Goal: Information Seeking & Learning: Check status

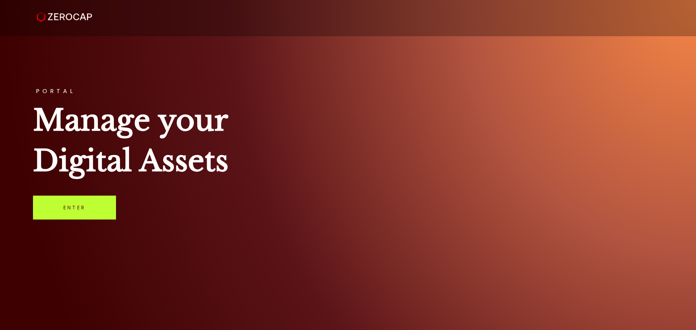
click at [70, 207] on link "Enter" at bounding box center [74, 208] width 83 height 24
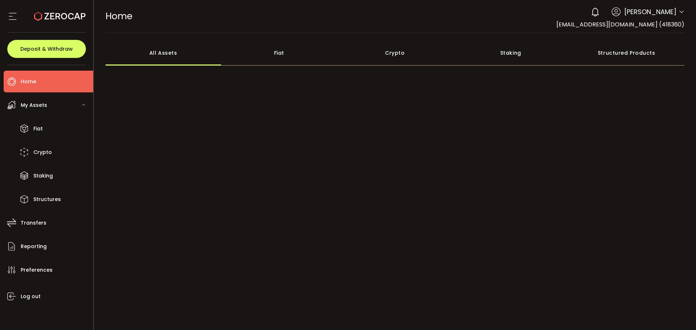
click at [663, 16] on span "[PERSON_NAME]" at bounding box center [650, 12] width 52 height 10
click at [678, 11] on icon at bounding box center [681, 12] width 6 height 6
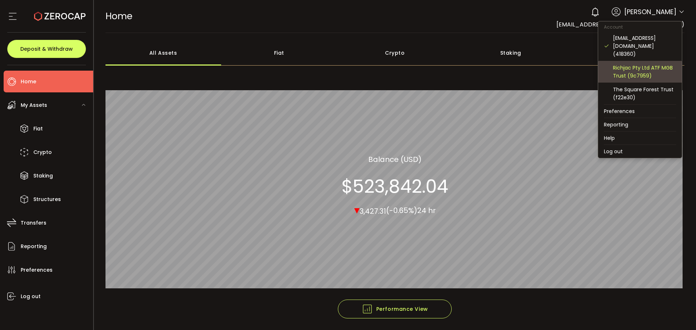
click at [631, 64] on div "Richjac Pty Ltd ATF MGB Trust (9c7959)" at bounding box center [644, 72] width 63 height 16
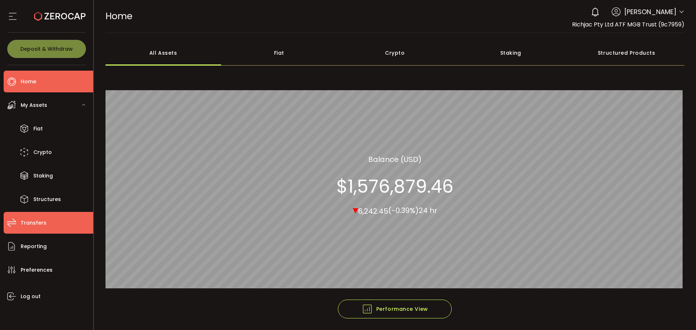
click at [33, 222] on span "Transfers" at bounding box center [34, 223] width 26 height 11
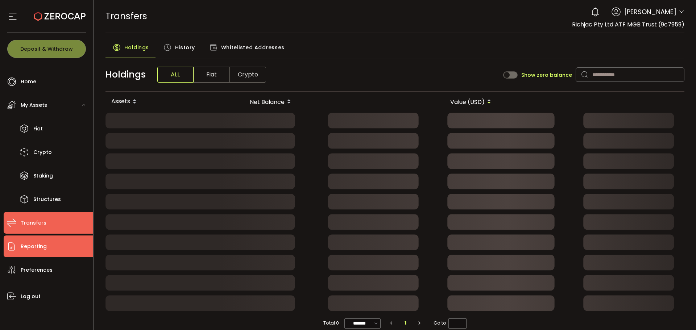
click at [43, 250] on span "Reporting" at bounding box center [34, 246] width 26 height 11
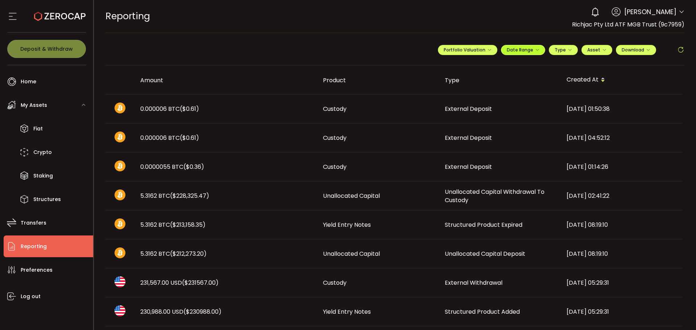
click at [532, 50] on span "Date Range" at bounding box center [522, 50] width 33 height 6
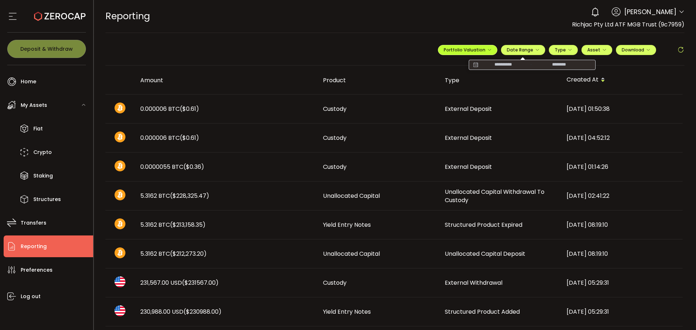
click at [489, 49] on button "Portfolio Valuation" at bounding box center [467, 50] width 59 height 10
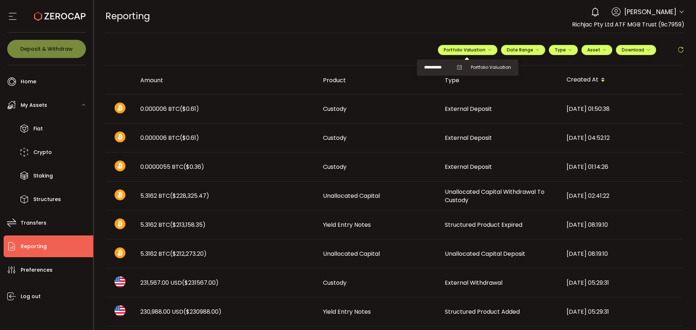
click at [436, 66] on input "**********" at bounding box center [438, 67] width 29 height 9
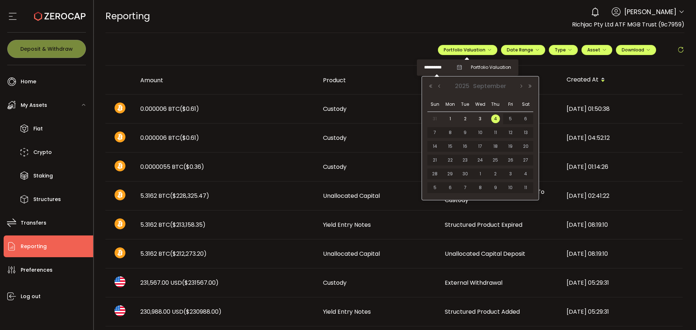
click at [433, 119] on span "31" at bounding box center [434, 118] width 9 height 9
type input "**********"
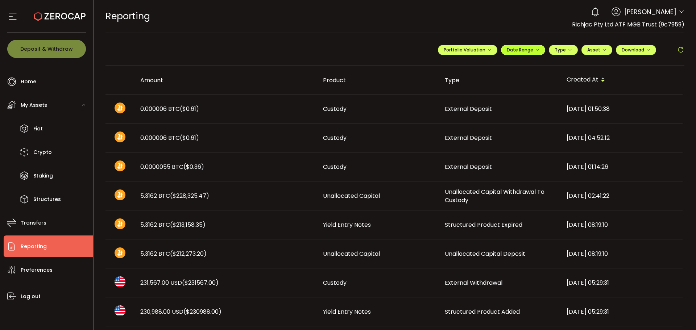
click at [537, 51] on button "Date Range" at bounding box center [523, 50] width 44 height 10
click at [504, 66] on input at bounding box center [503, 64] width 46 height 7
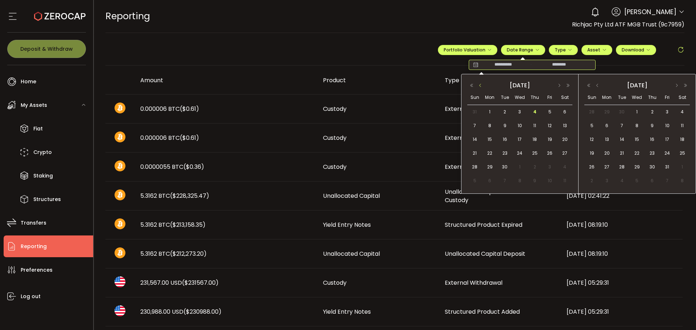
click at [480, 87] on button "button" at bounding box center [480, 85] width 9 height 5
click at [551, 110] on span "1" at bounding box center [549, 112] width 9 height 9
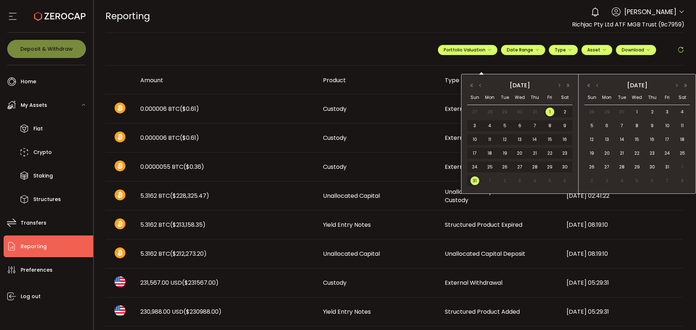
click at [477, 181] on span "31" at bounding box center [474, 180] width 9 height 9
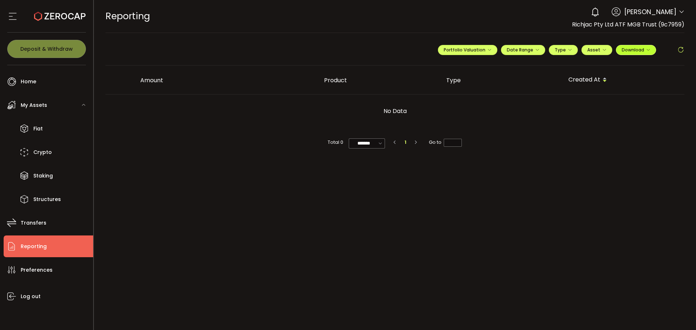
click at [647, 50] on icon "button" at bounding box center [648, 50] width 4 height 4
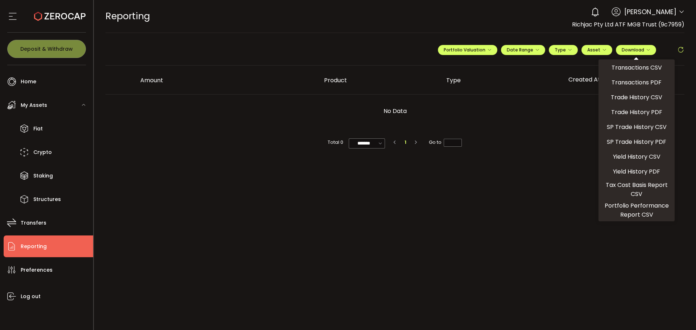
click at [384, 48] on div "**********" at bounding box center [394, 52] width 579 height 25
